Goal: Find contact information: Find contact information

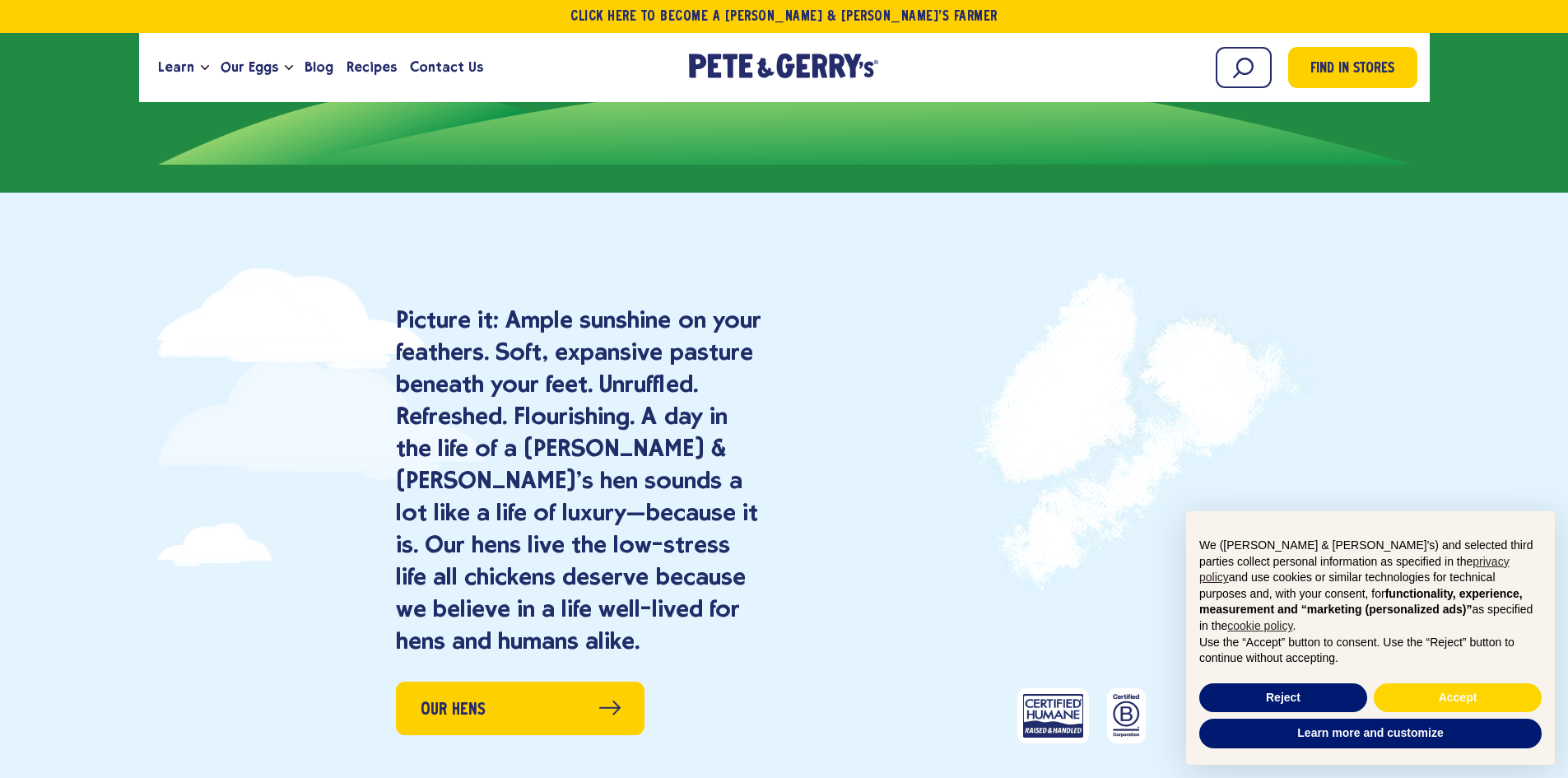
scroll to position [1806, 0]
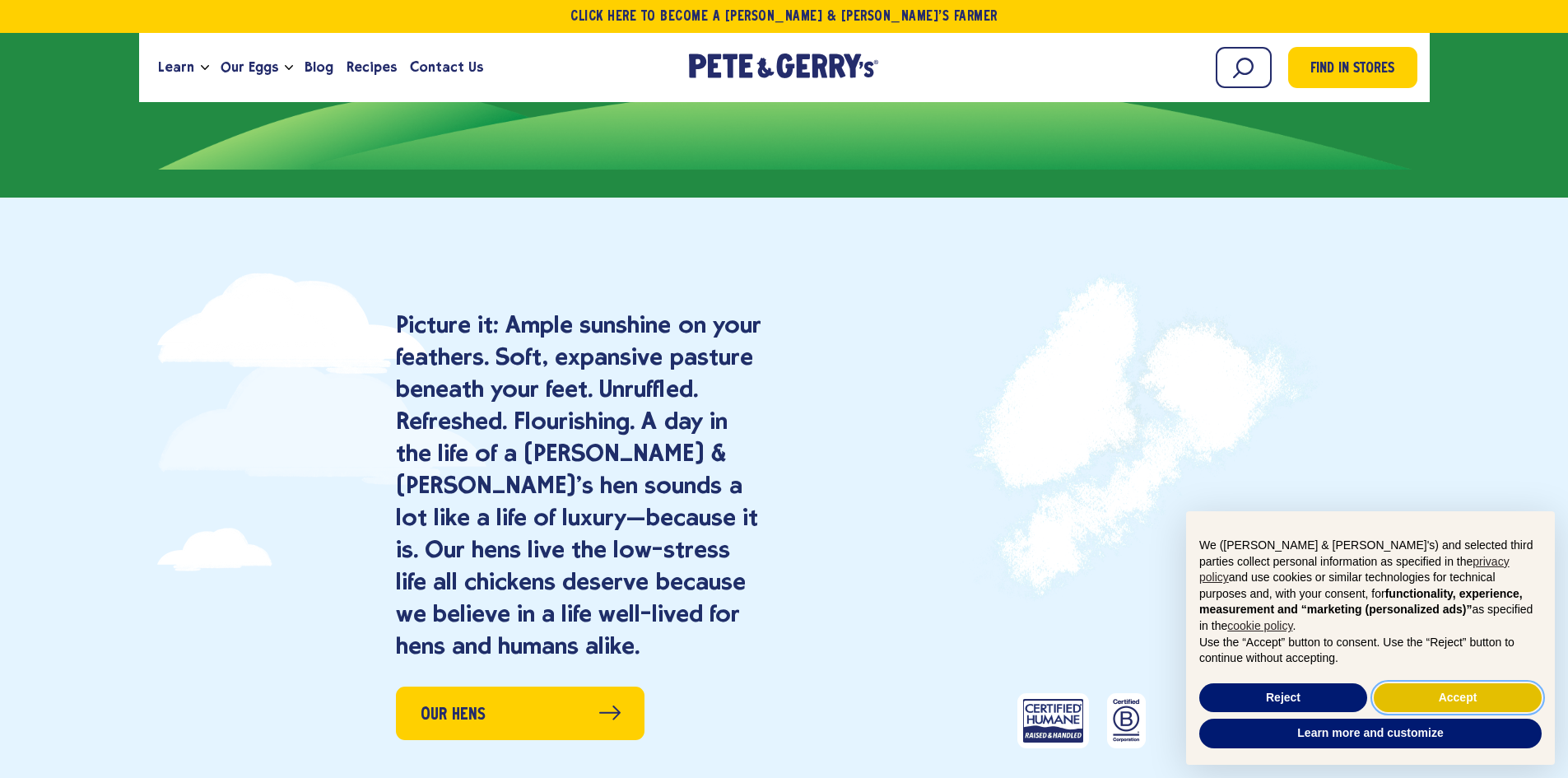
click at [1508, 703] on button "Accept" at bounding box center [1457, 699] width 168 height 30
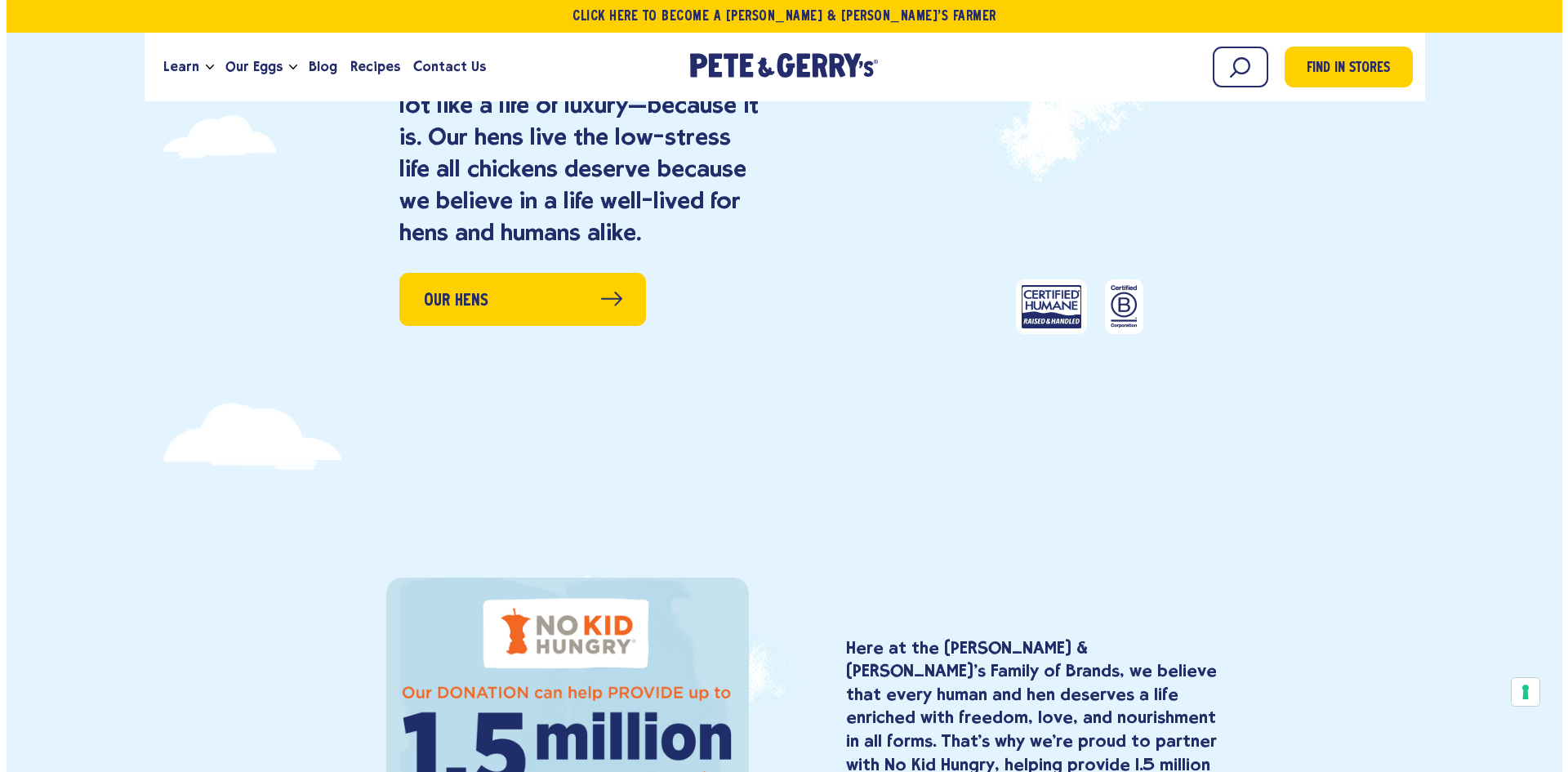
scroll to position [2206, 0]
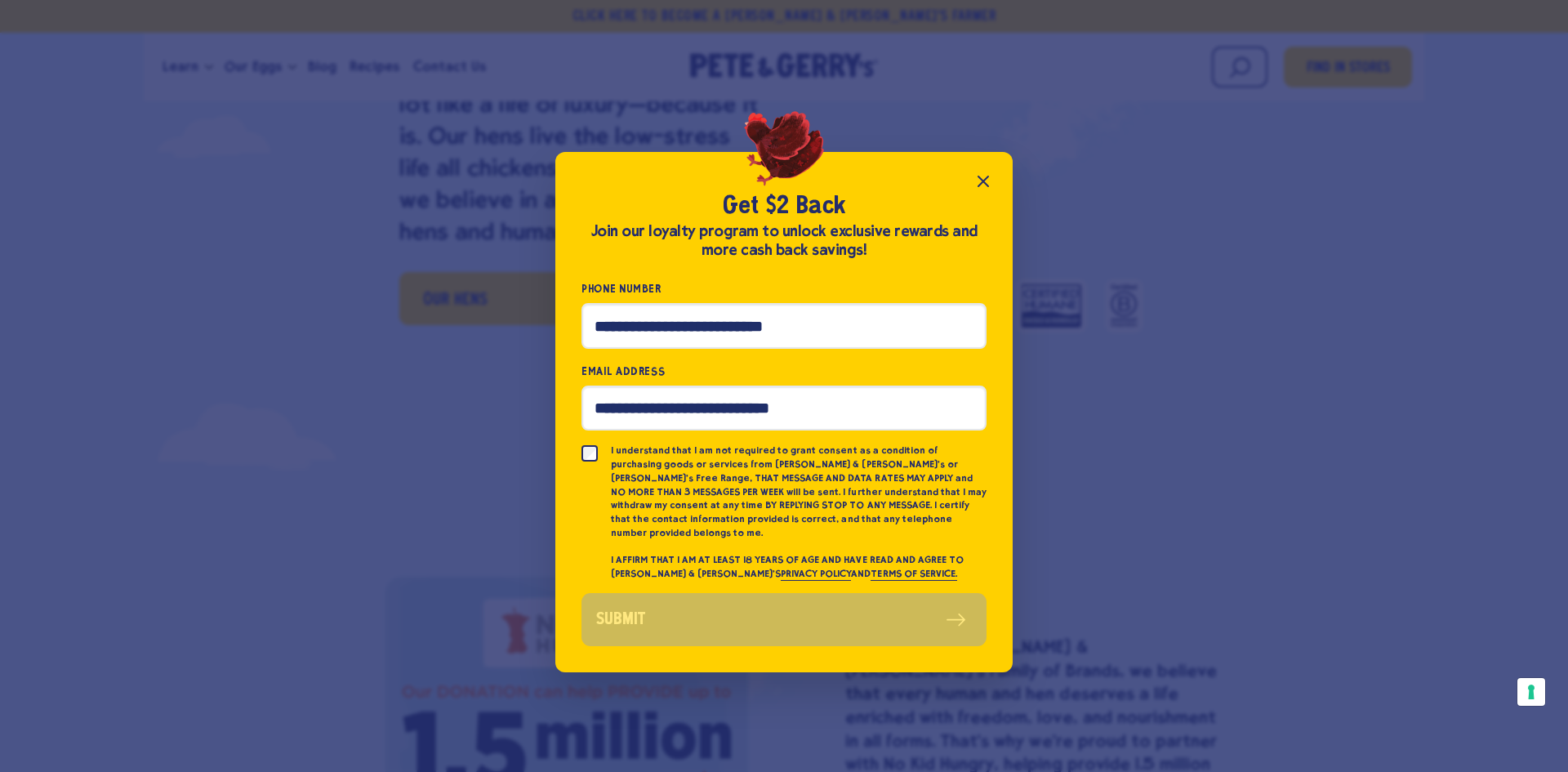
click at [985, 182] on icon "Close popup" at bounding box center [983, 182] width 20 height 20
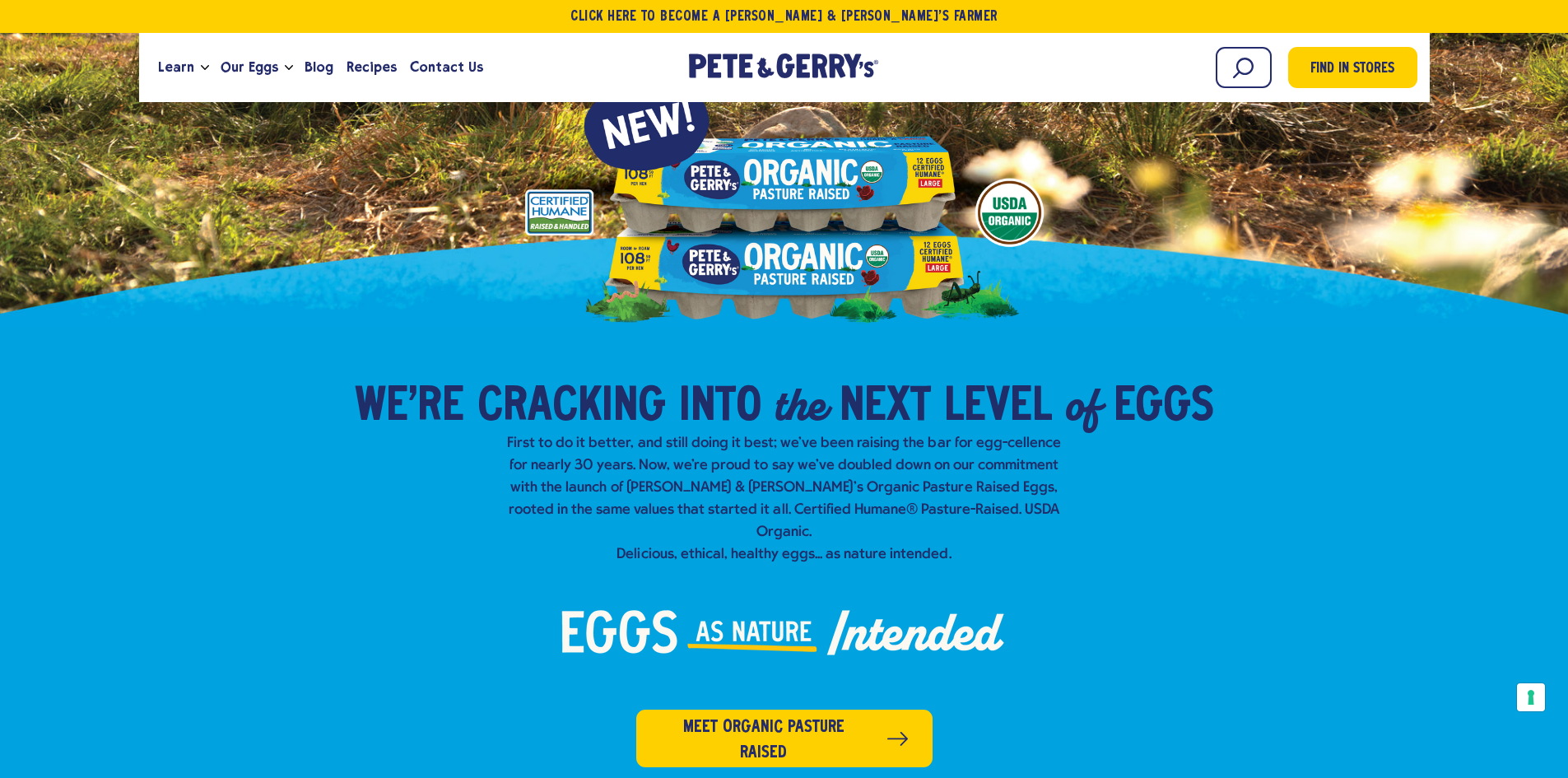
scroll to position [0, 0]
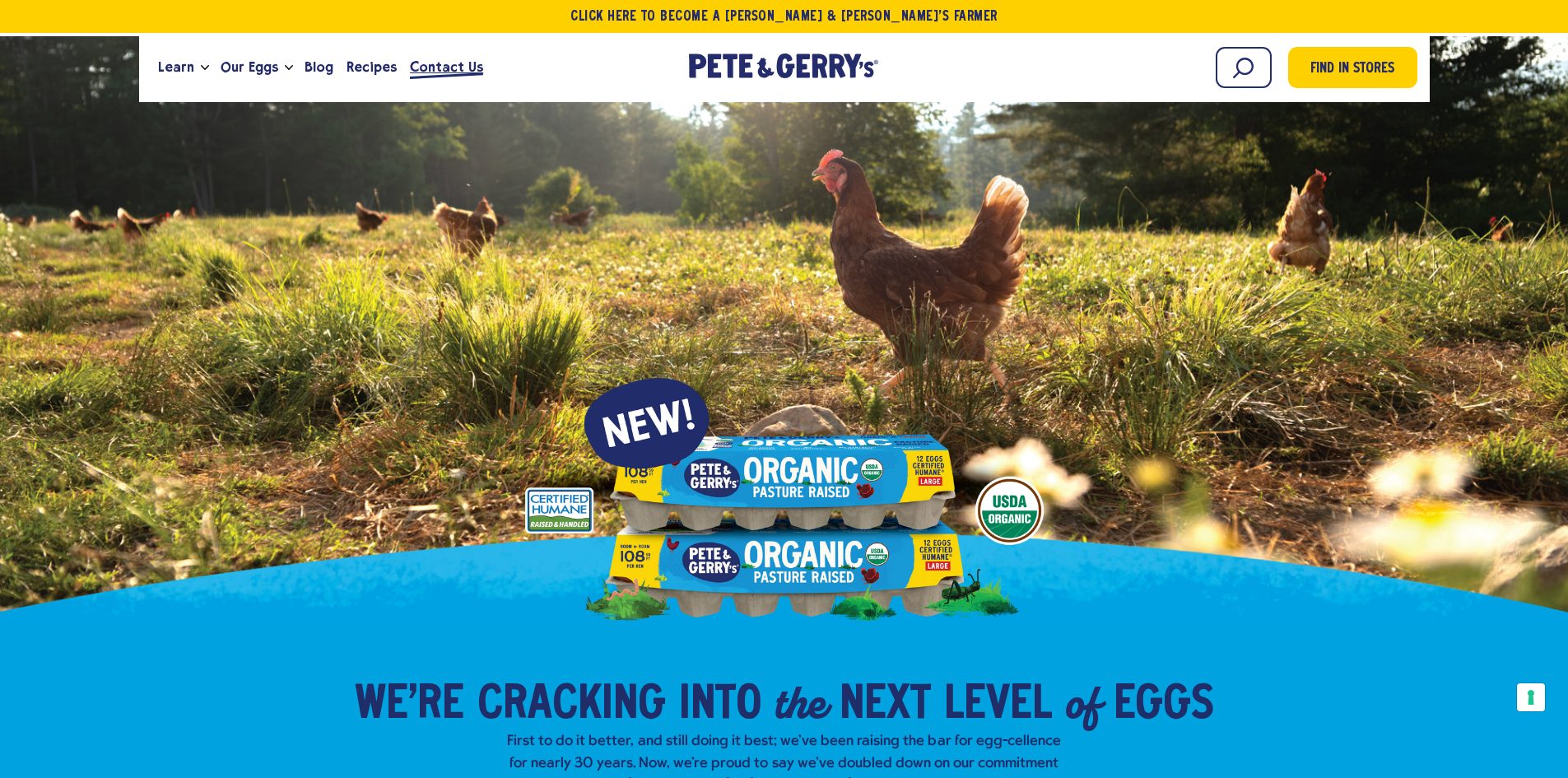
click at [439, 67] on span "Contact Us" at bounding box center [446, 67] width 74 height 21
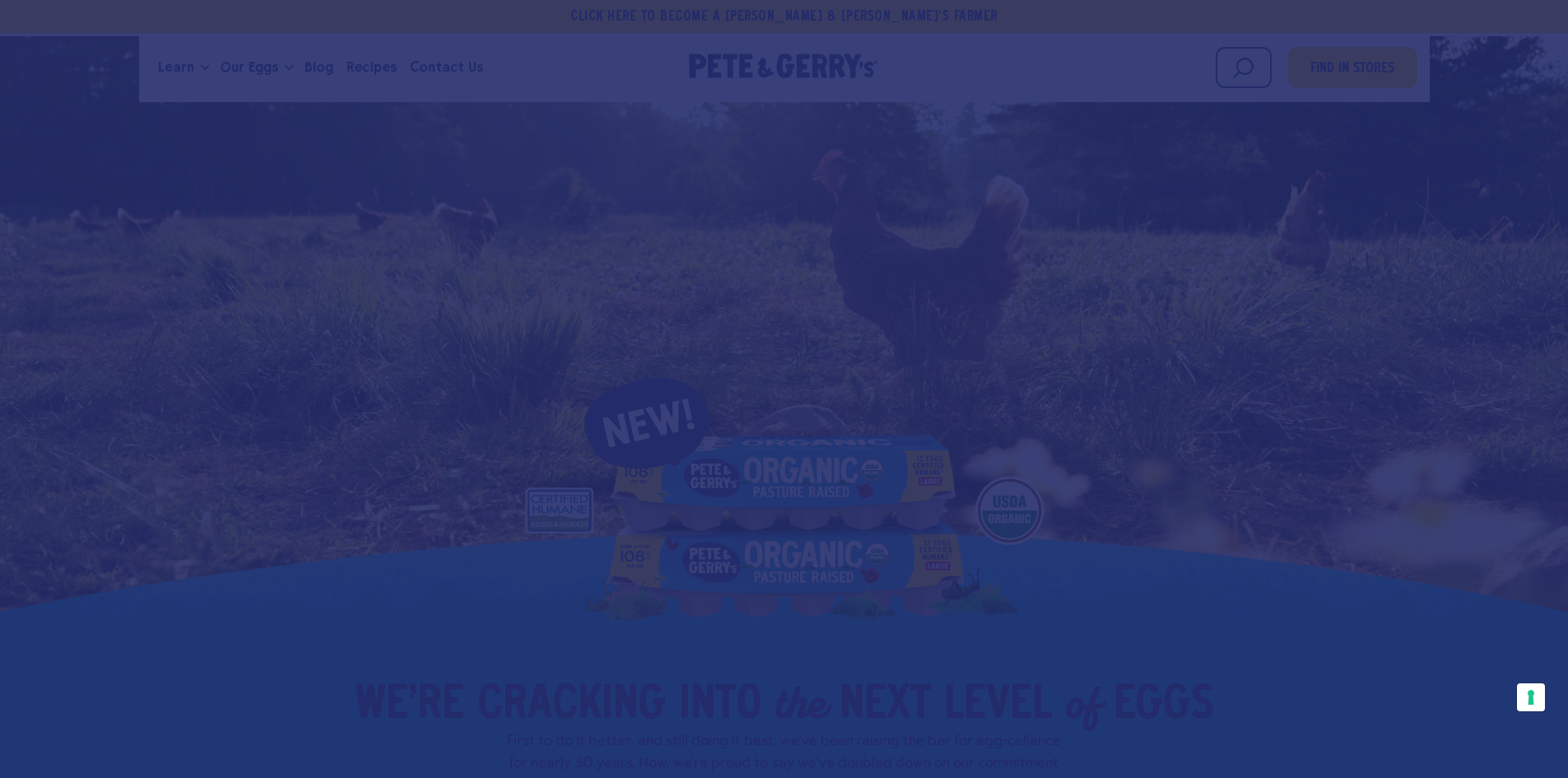
click at [1350, 471] on div at bounding box center [784, 389] width 1568 height 778
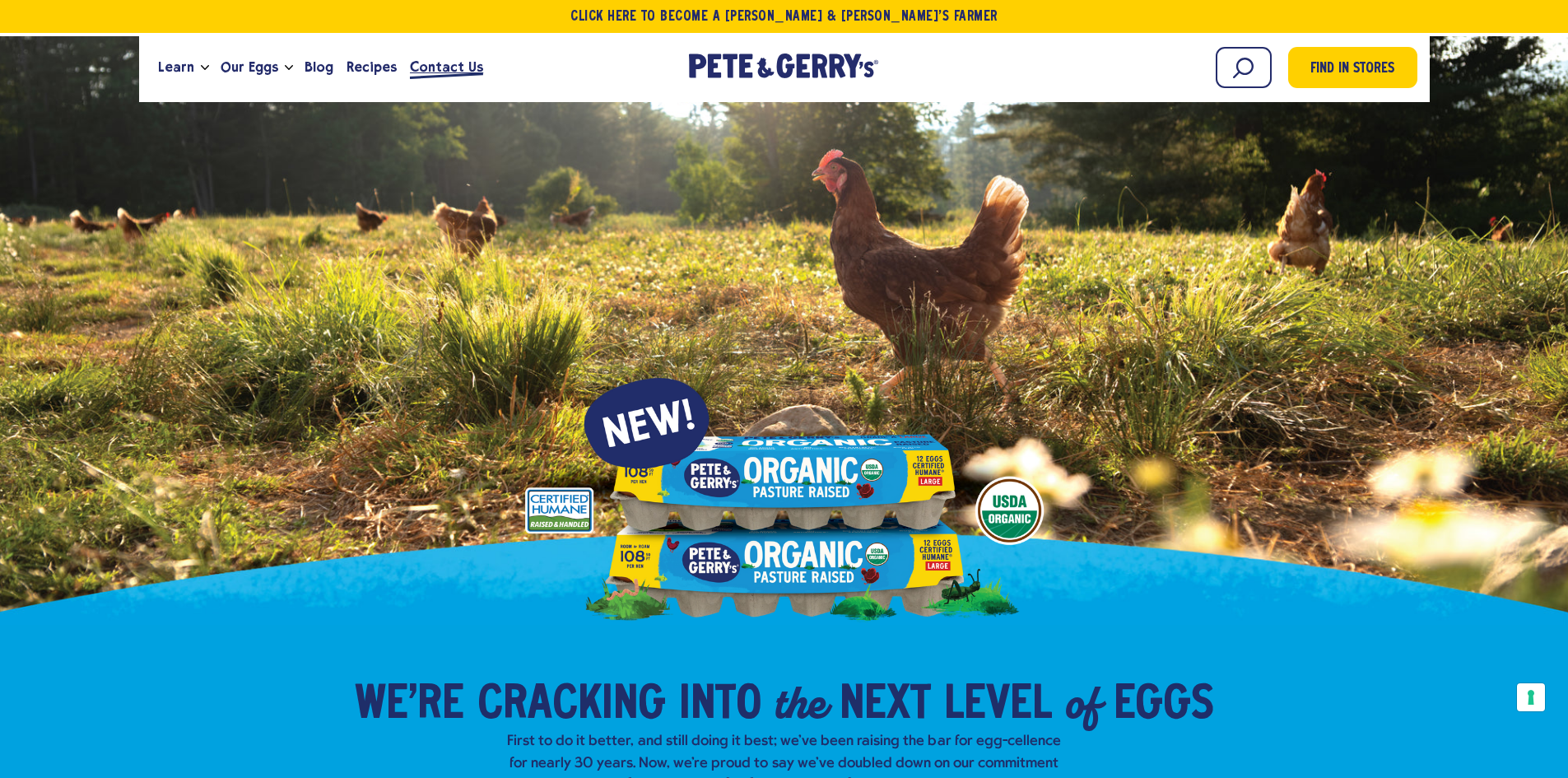
click at [410, 74] on span "Contact Us" at bounding box center [446, 67] width 74 height 21
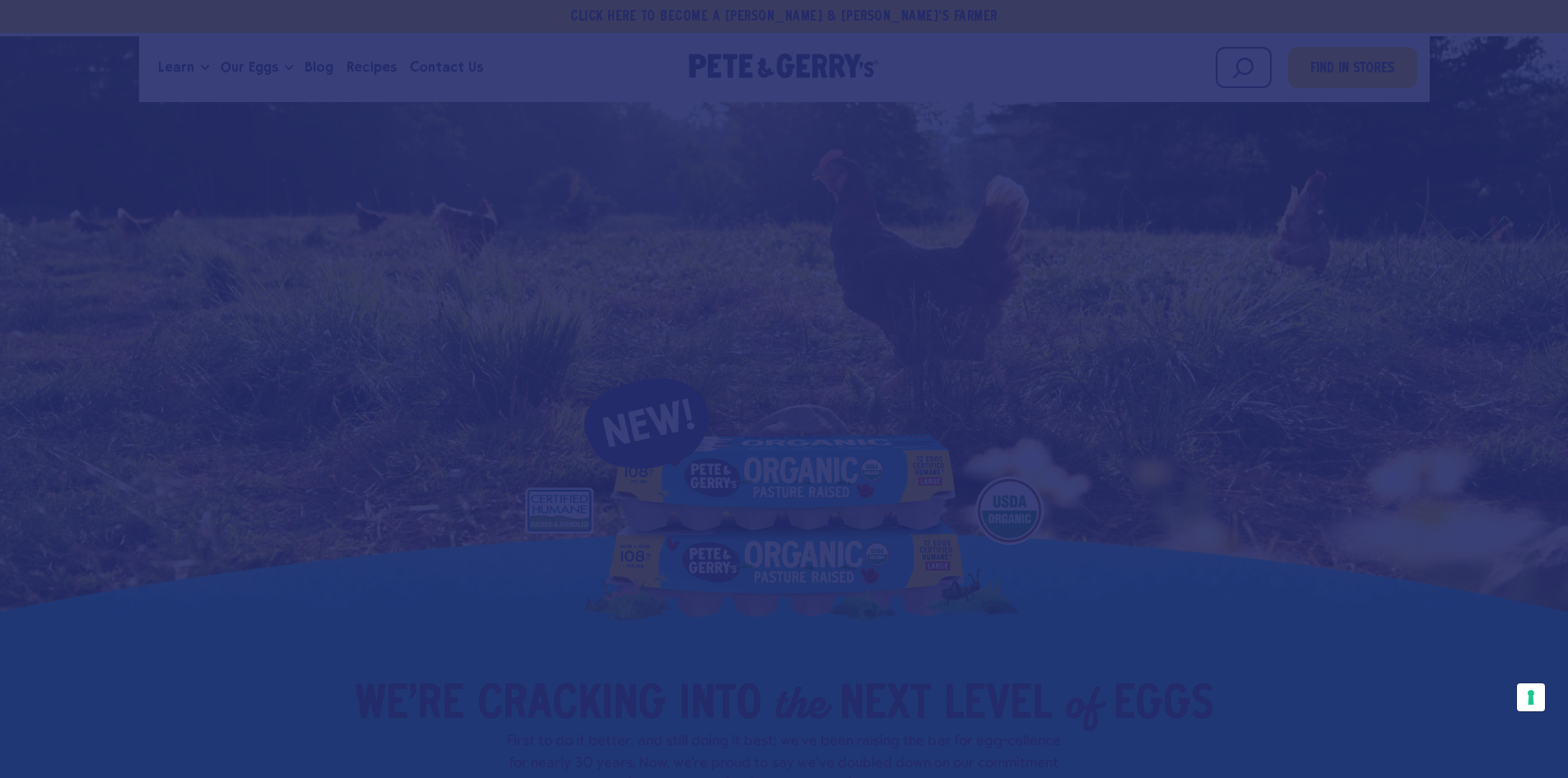
click at [1461, 283] on div at bounding box center [784, 389] width 1568 height 778
